Goal: Transaction & Acquisition: Book appointment/travel/reservation

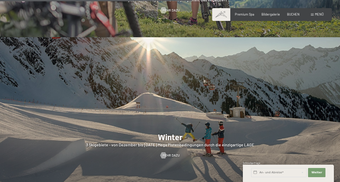
scroll to position [1099, 0]
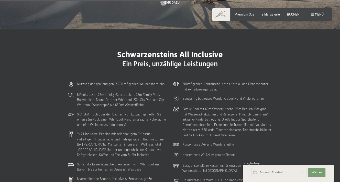
click at [318, 14] on span "Menü" at bounding box center [319, 14] width 9 height 4
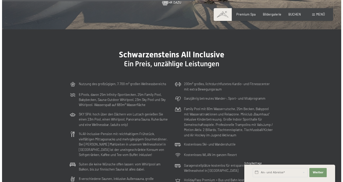
scroll to position [1105, 0]
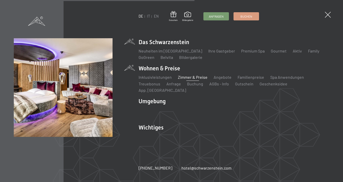
click at [190, 80] on link "Zimmer & Preise" at bounding box center [193, 77] width 30 height 5
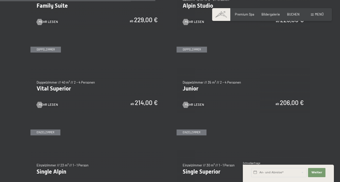
scroll to position [537, 0]
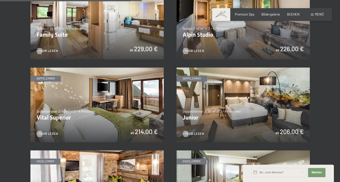
click at [285, 131] on img at bounding box center [242, 105] width 133 height 75
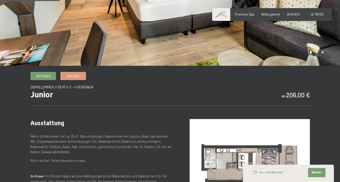
scroll to position [102, 0]
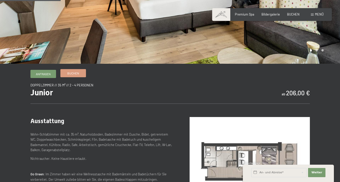
click at [75, 75] on span "Buchen" at bounding box center [73, 73] width 12 height 4
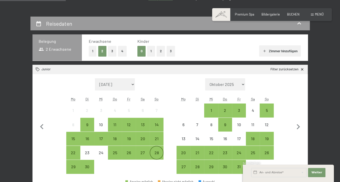
scroll to position [128, 0]
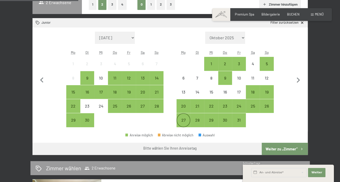
click at [180, 123] on div "27" at bounding box center [183, 124] width 13 height 13
click at [236, 121] on div "31" at bounding box center [238, 124] width 13 height 13
click at [177, 119] on div "27" at bounding box center [183, 124] width 13 height 13
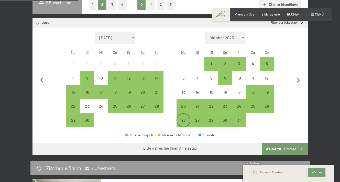
click at [177, 119] on div "27" at bounding box center [183, 124] width 13 height 13
click at [236, 120] on div "31" at bounding box center [238, 124] width 13 height 13
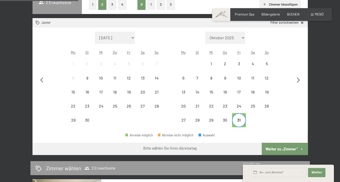
click at [280, 148] on button "Weiter zu „Zimmer“" at bounding box center [284, 149] width 46 height 12
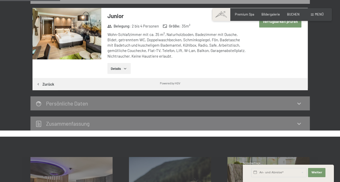
scroll to position [97, 0]
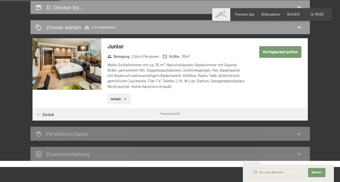
click at [121, 100] on button "Details" at bounding box center [118, 99] width 23 height 11
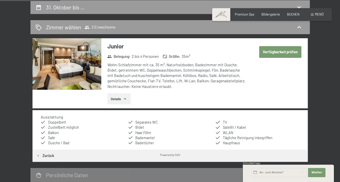
click at [283, 53] on button "Verfügbarkeit prüfen" at bounding box center [280, 52] width 42 height 12
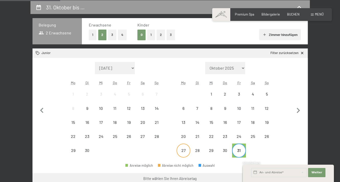
click at [182, 150] on div "27" at bounding box center [183, 155] width 13 height 13
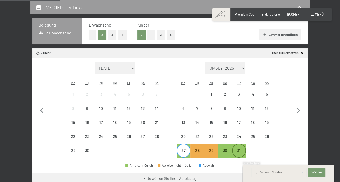
click at [238, 154] on div "31" at bounding box center [238, 155] width 13 height 13
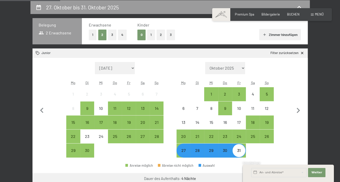
click at [238, 154] on div "31" at bounding box center [238, 155] width 13 height 13
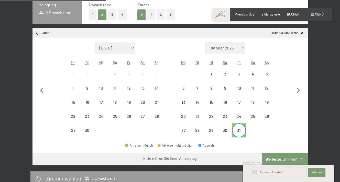
scroll to position [148, 0]
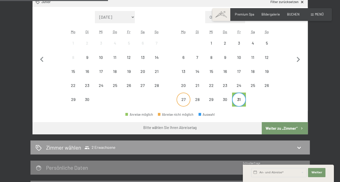
click at [181, 100] on div "27" at bounding box center [183, 104] width 13 height 13
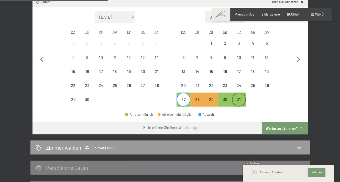
click at [241, 102] on div "31" at bounding box center [238, 104] width 13 height 13
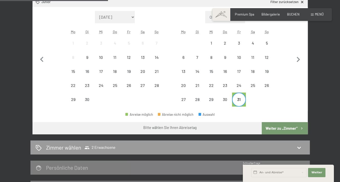
click at [283, 126] on button "Weiter zu „Zimmer“" at bounding box center [284, 128] width 46 height 12
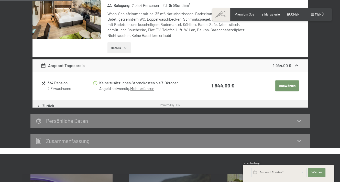
scroll to position [97, 0]
